Goal: Task Accomplishment & Management: Manage account settings

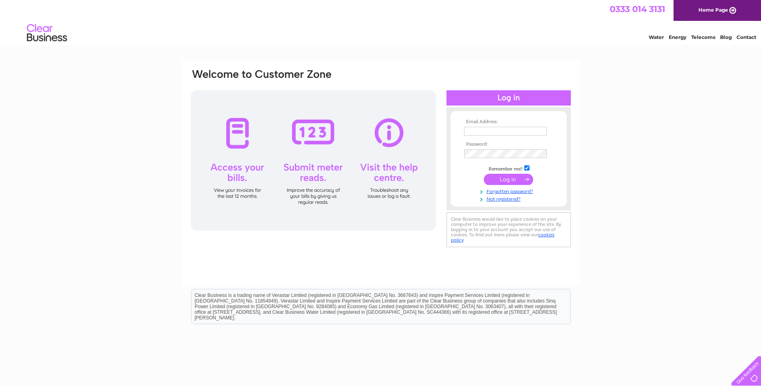
type input "[EMAIL_ADDRESS][DOMAIN_NAME]"
click at [507, 178] on input "submit" at bounding box center [508, 179] width 49 height 11
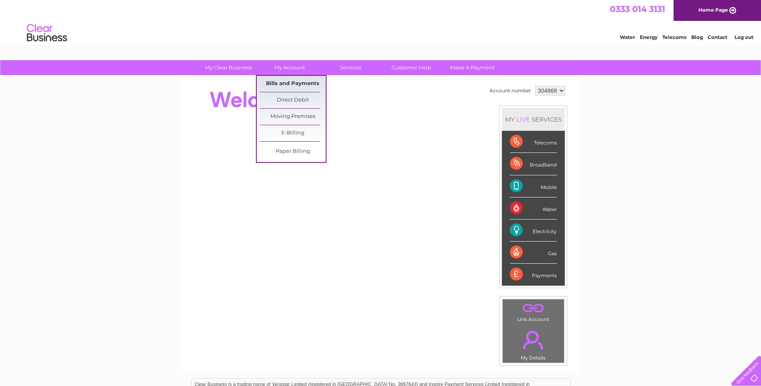
click at [274, 84] on link "Bills and Payments" at bounding box center [292, 84] width 66 height 16
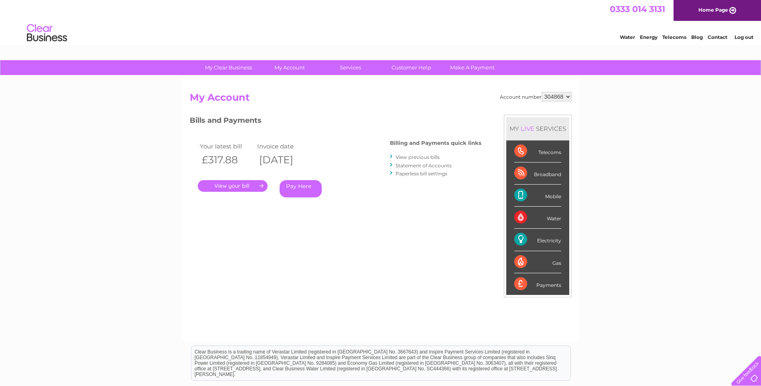
click at [237, 186] on link "." at bounding box center [233, 186] width 70 height 12
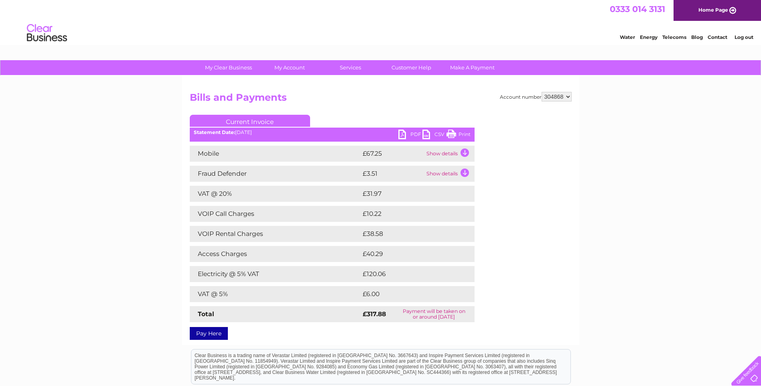
click at [453, 132] on link "Print" at bounding box center [458, 135] width 24 height 12
